Goal: Navigation & Orientation: Find specific page/section

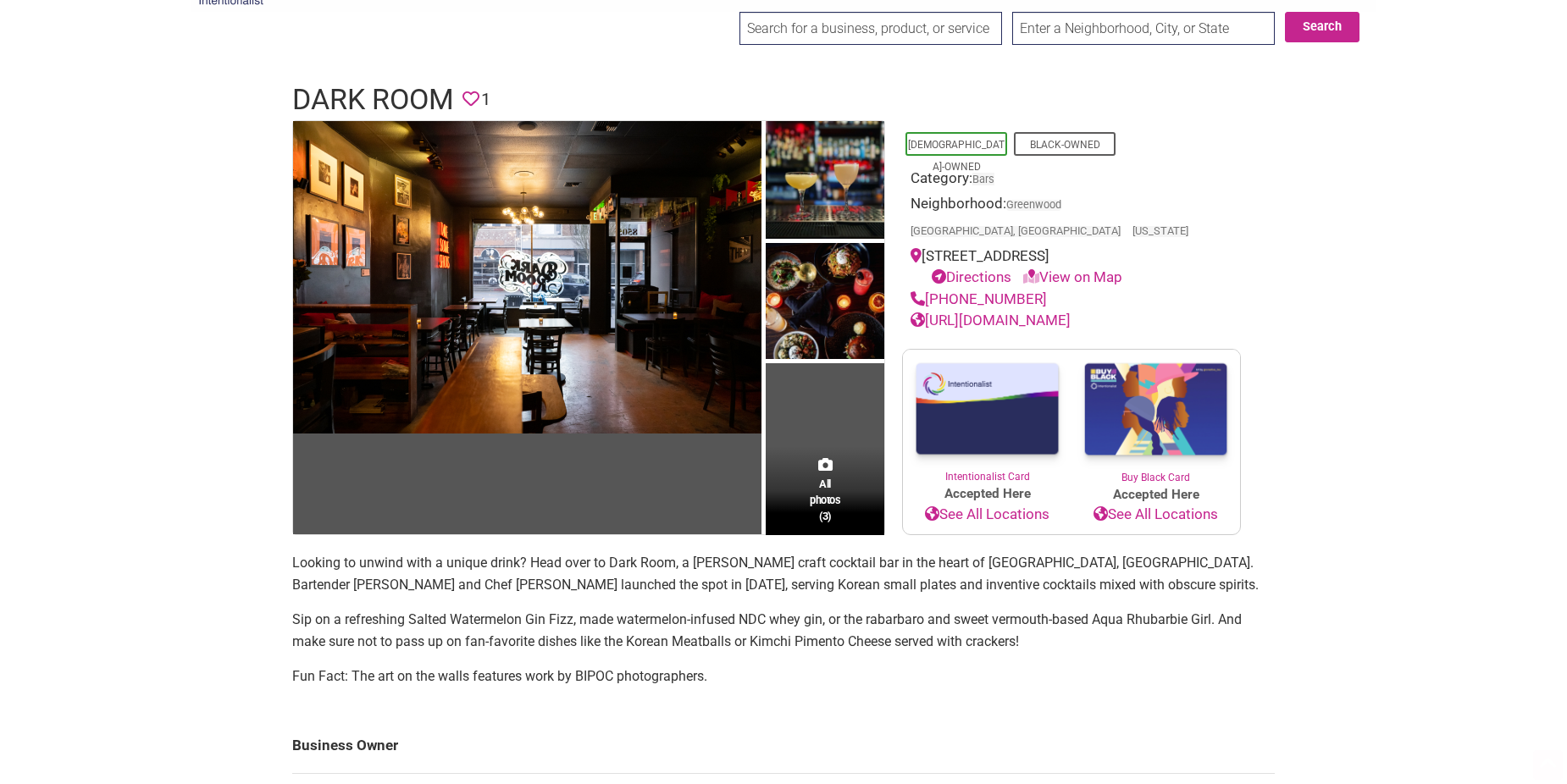
scroll to position [85, 0]
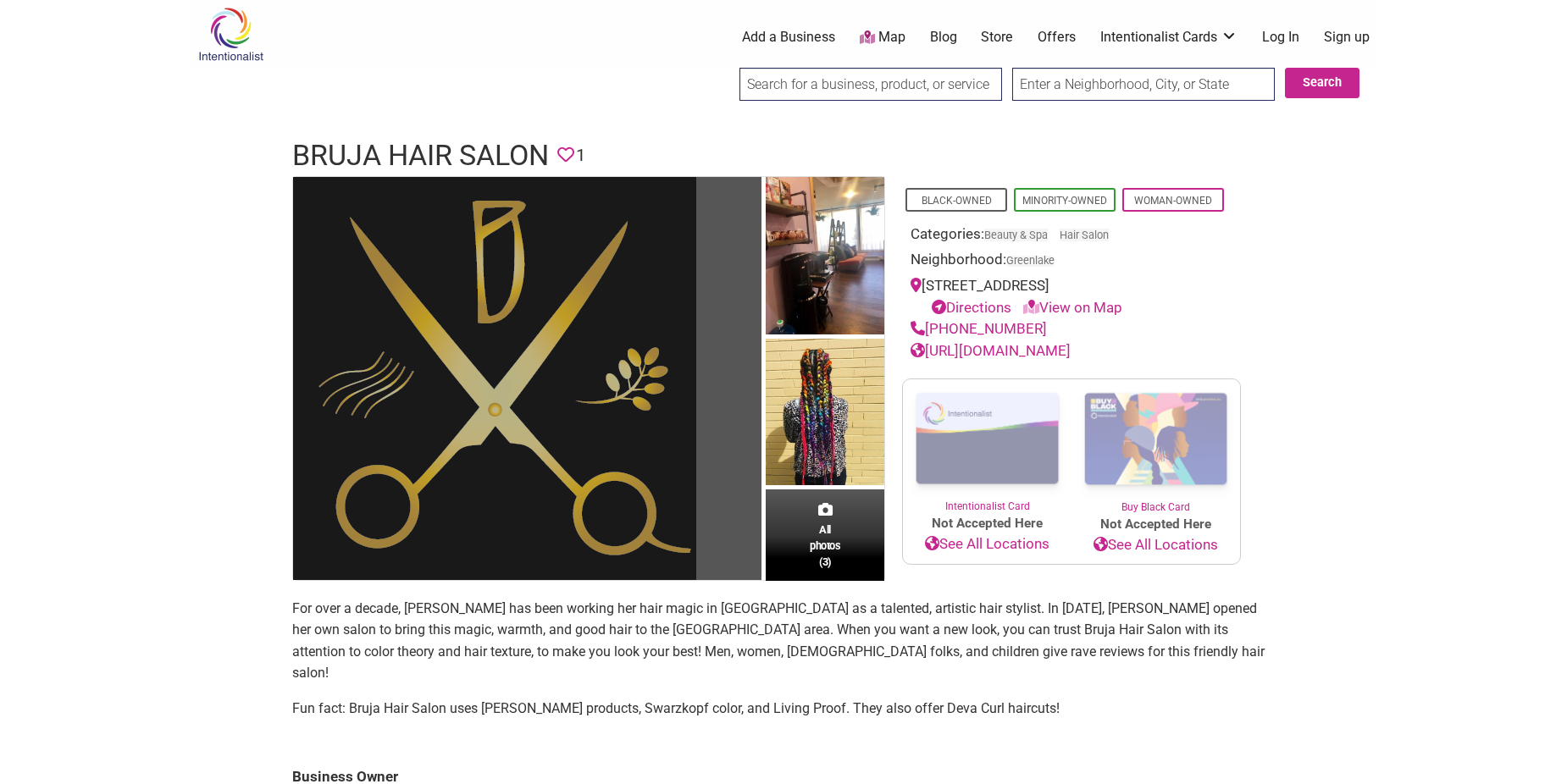
click at [403, 404] on img at bounding box center [494, 378] width 403 height 403
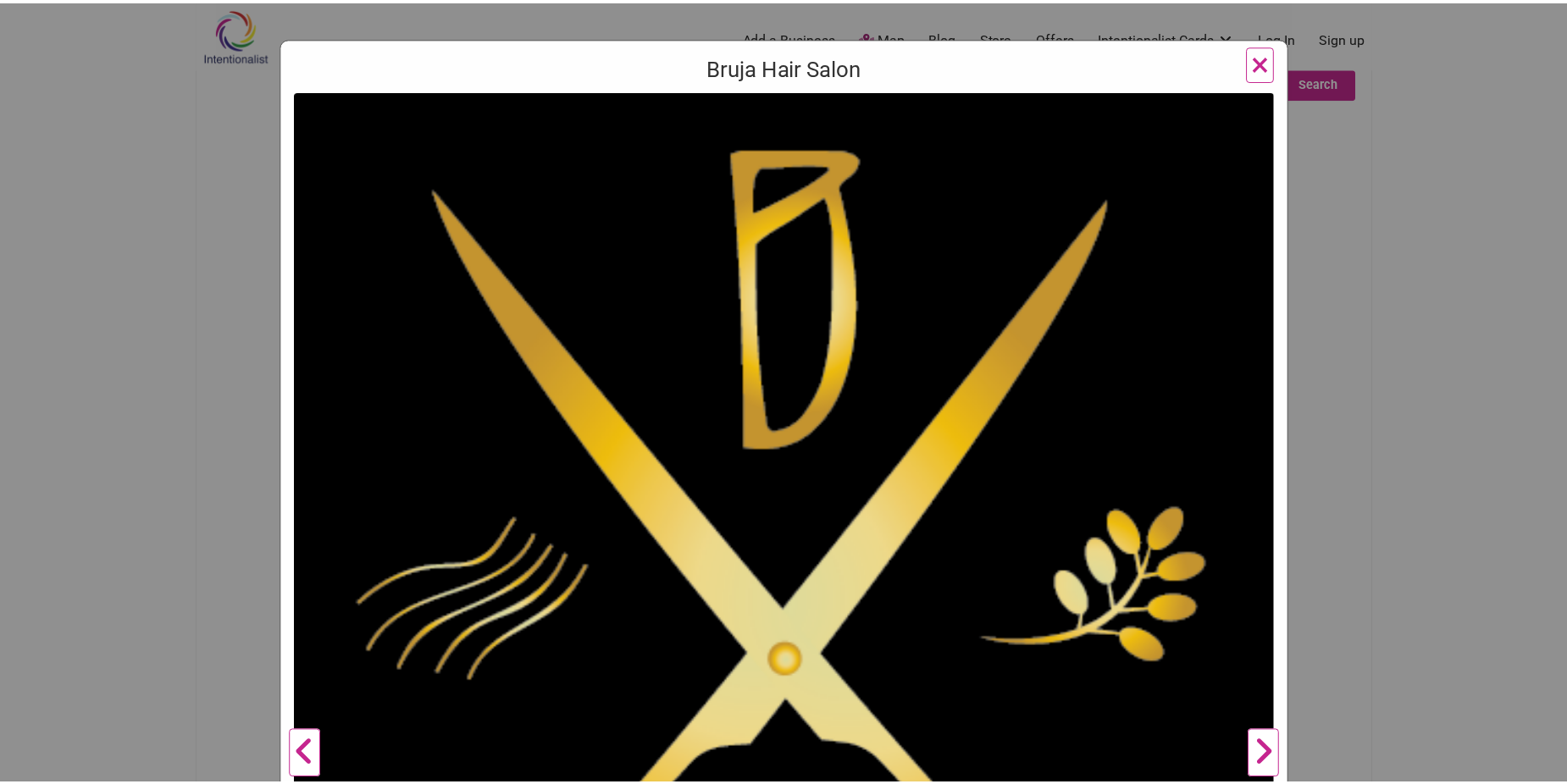
scroll to position [338, 0]
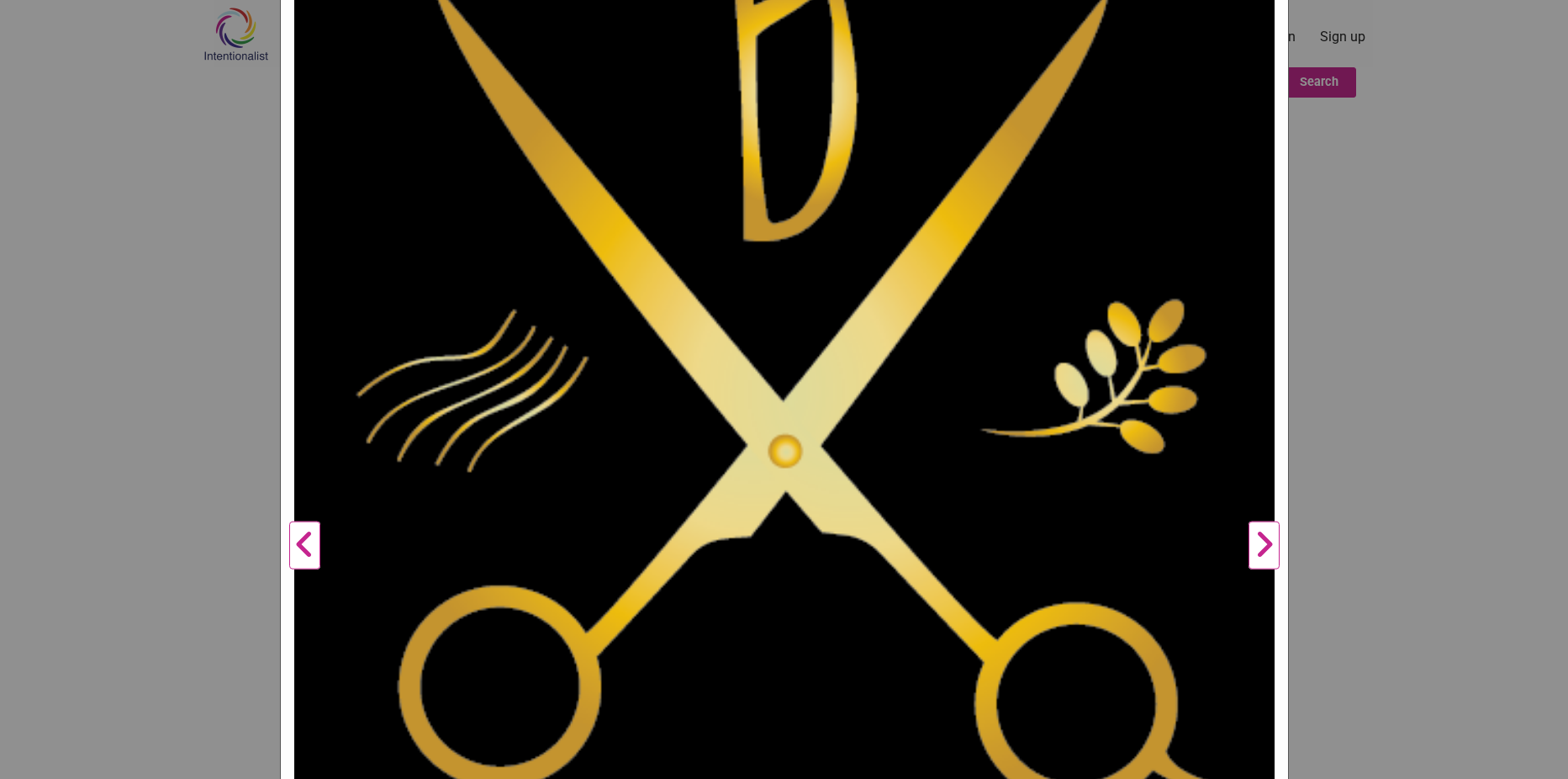
click at [1255, 537] on button "Next" at bounding box center [1265, 545] width 46 height 1321
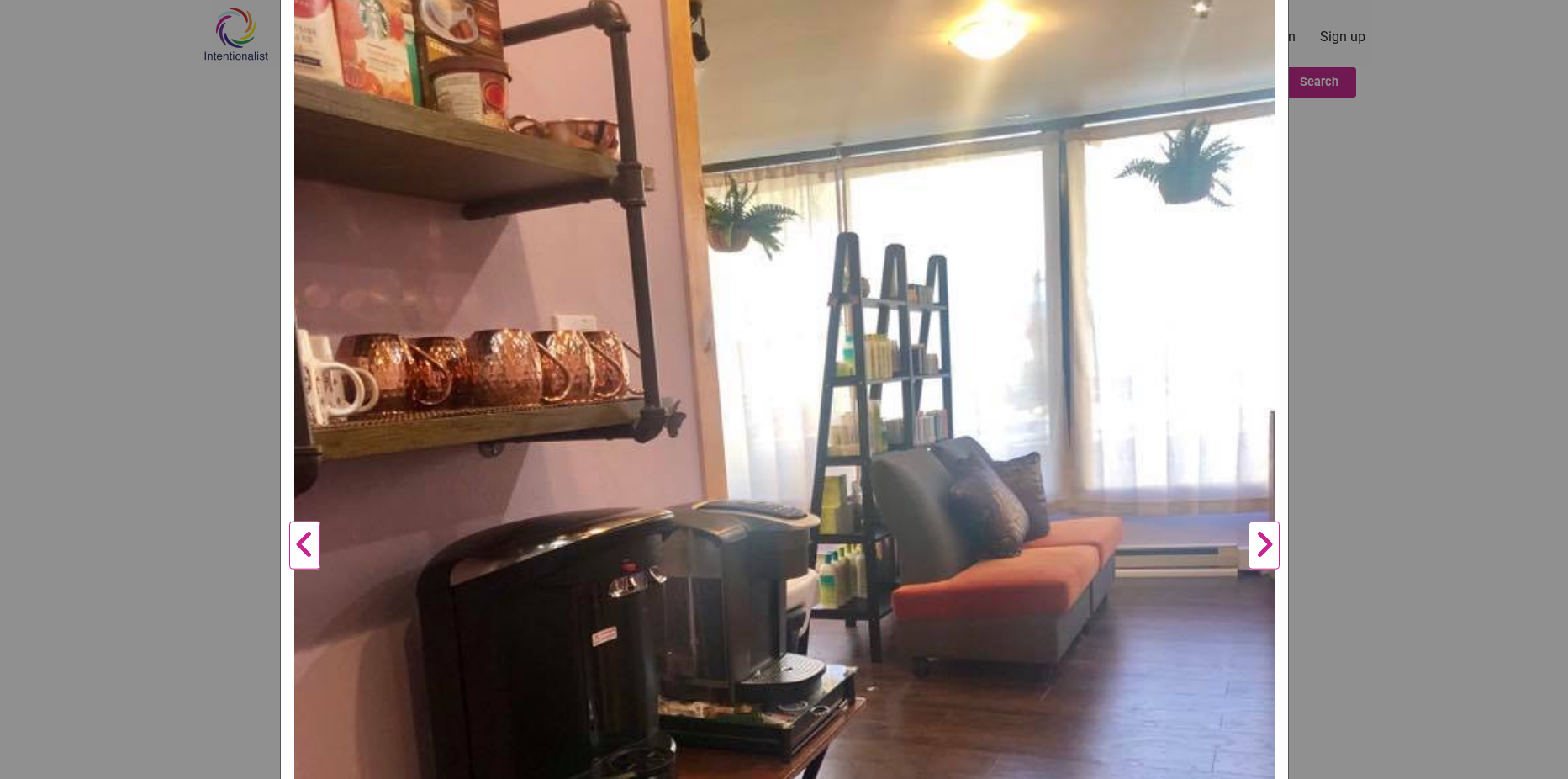
click at [1255, 537] on button "Next" at bounding box center [1265, 545] width 46 height 1321
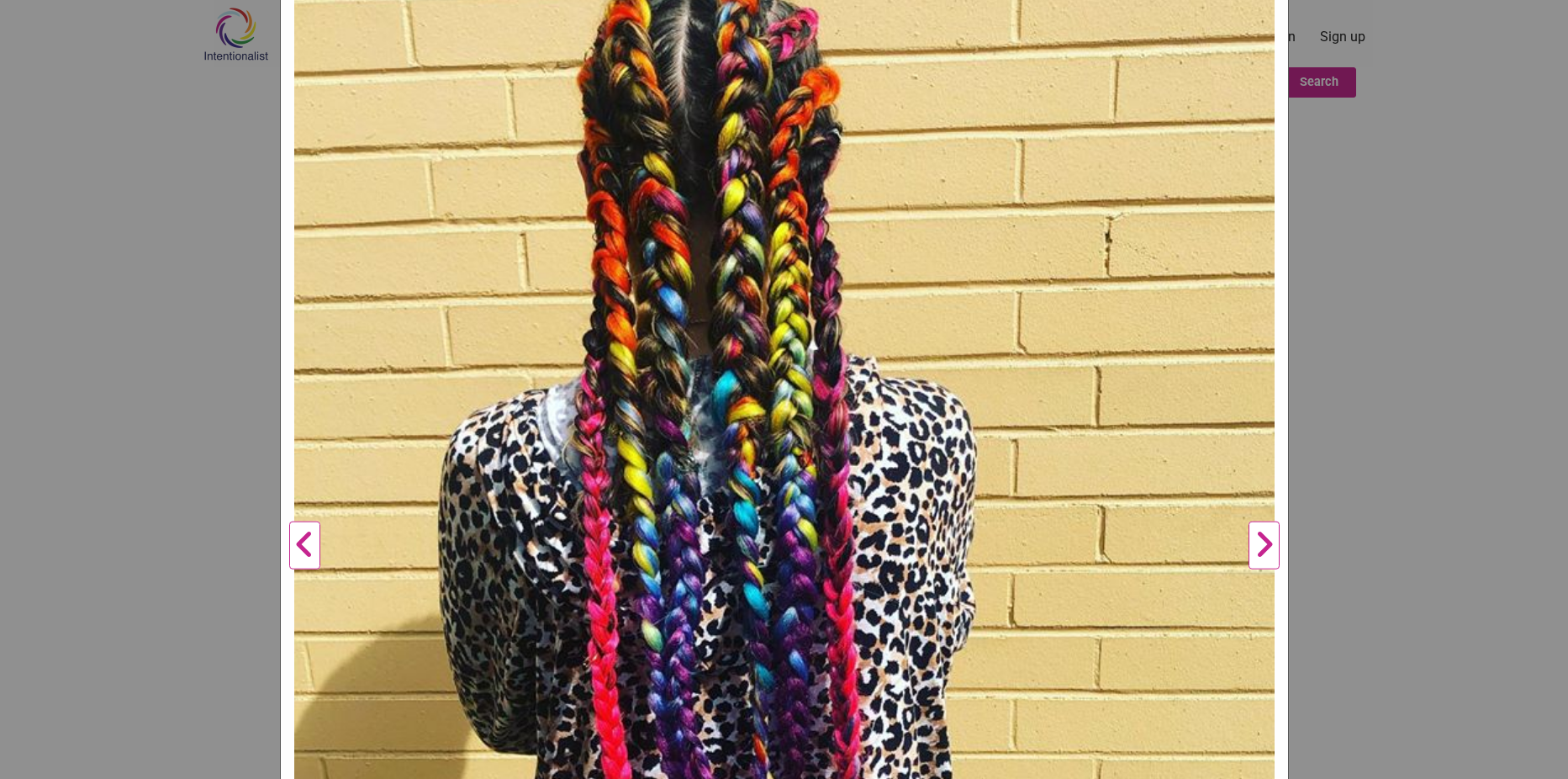
click at [1255, 537] on button "Next" at bounding box center [1265, 545] width 46 height 1321
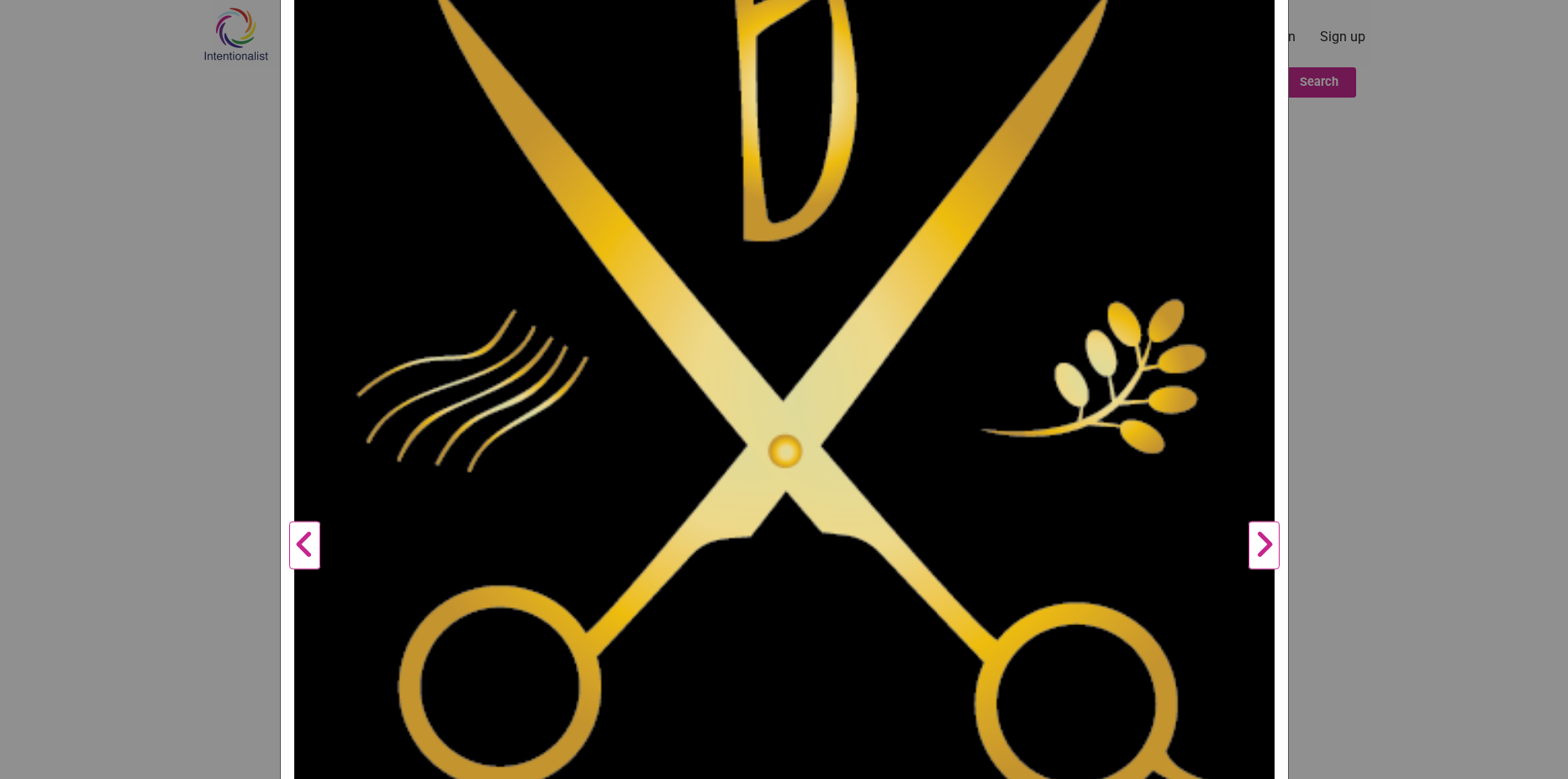
click at [1255, 537] on button "Next" at bounding box center [1265, 545] width 46 height 1321
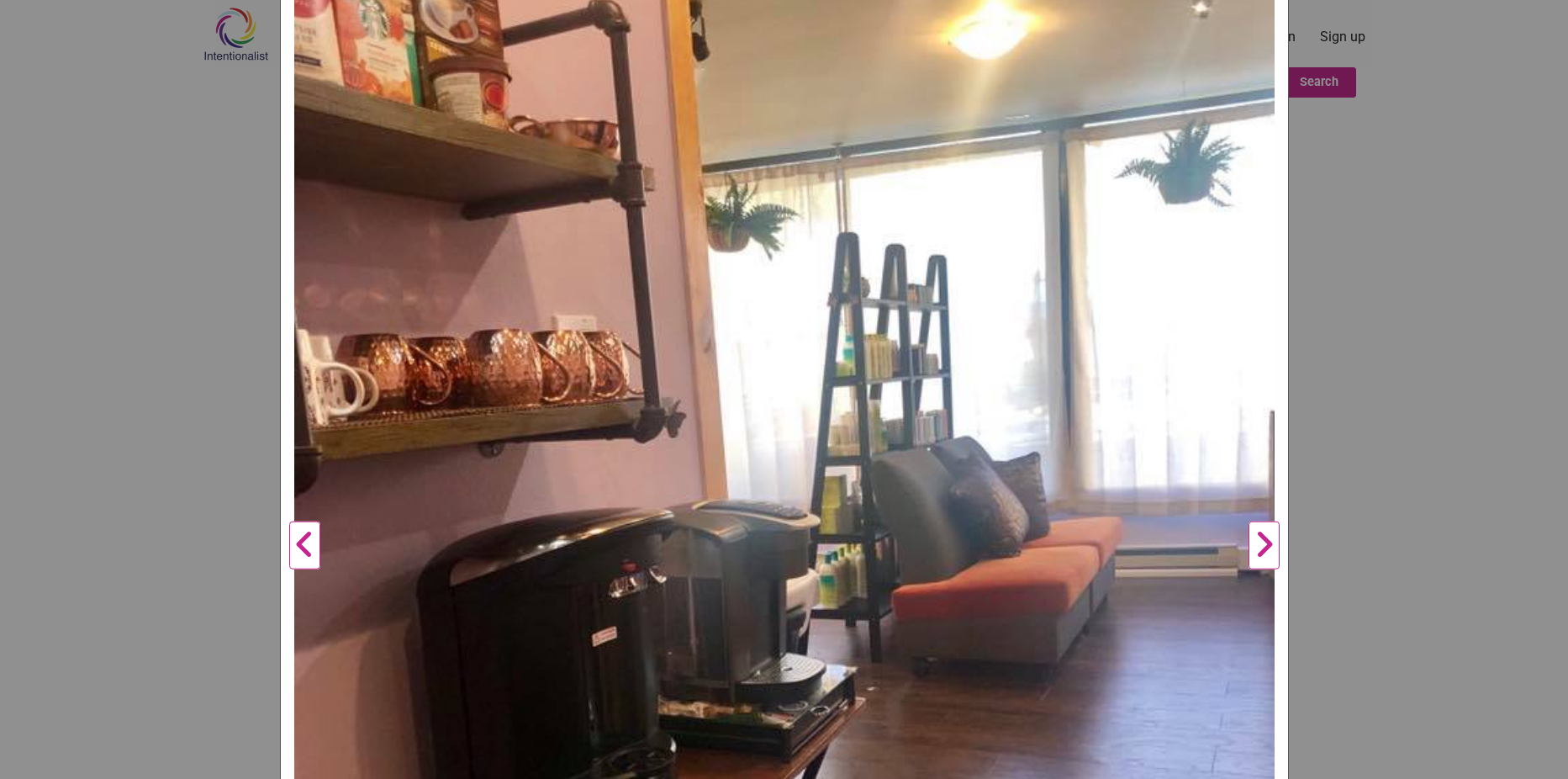
click at [1362, 524] on div "Bruja Hair Salon Previous Next 1 2 3 ×" at bounding box center [784, 390] width 1568 height 779
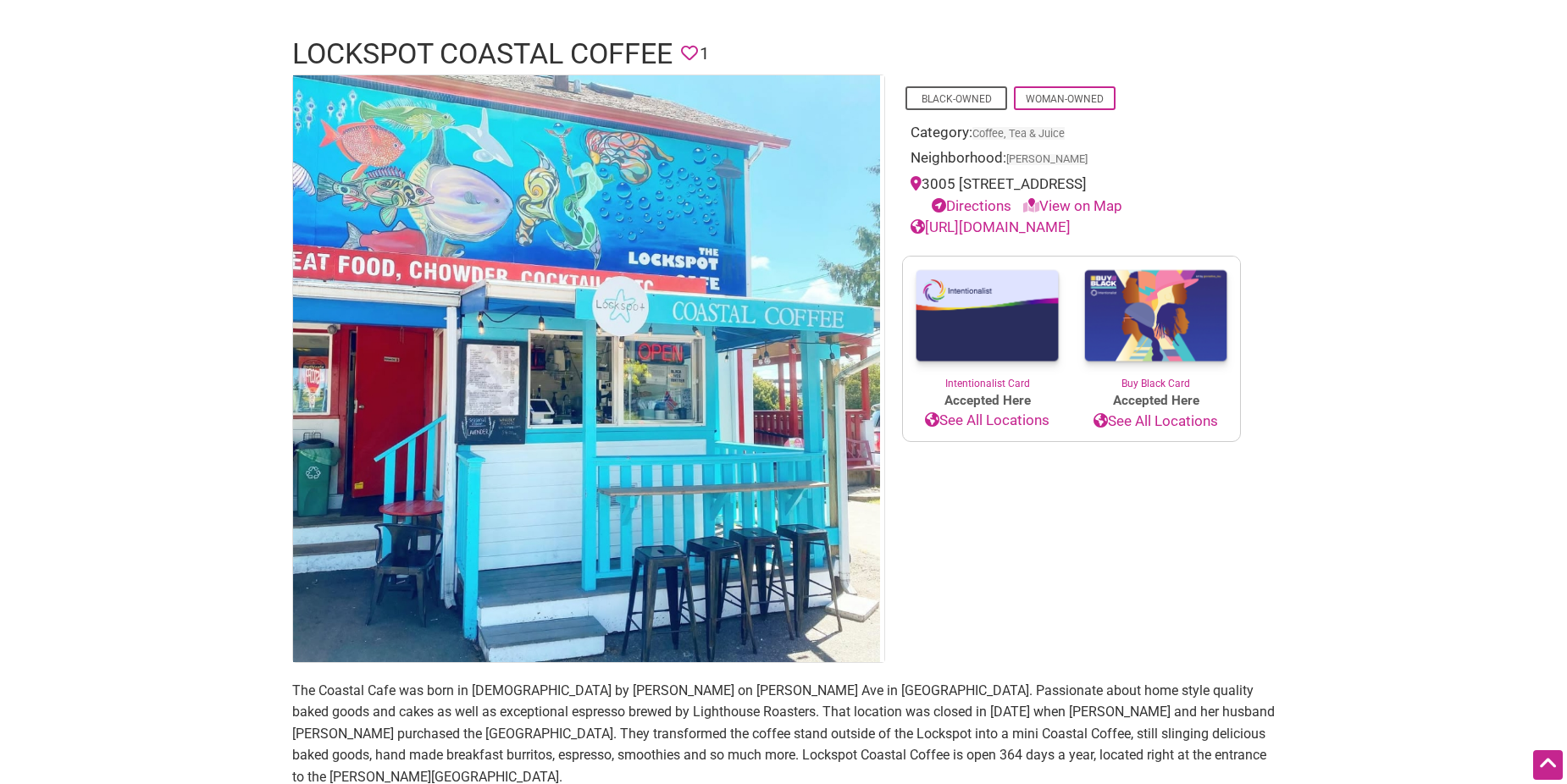
scroll to position [85, 0]
